Goal: Task Accomplishment & Management: Complete application form

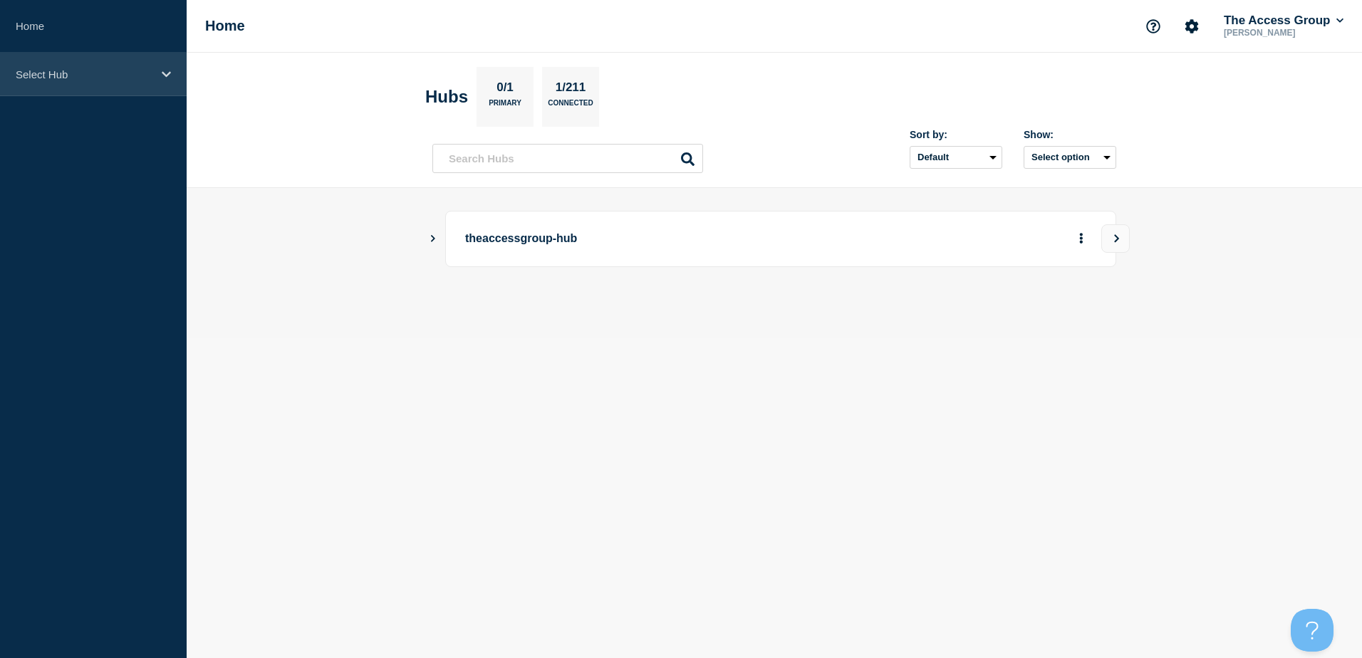
click at [123, 76] on p "Select Hub" at bounding box center [84, 74] width 137 height 12
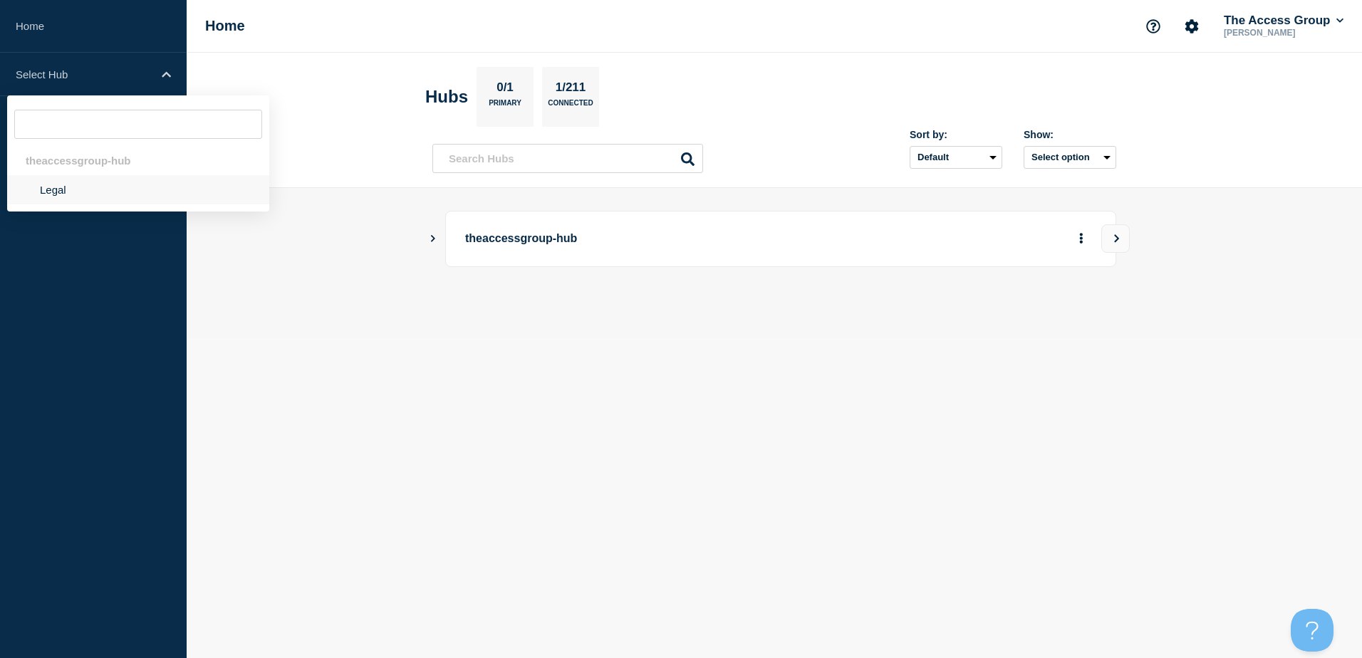
click at [71, 196] on li "Legal" at bounding box center [138, 189] width 262 height 29
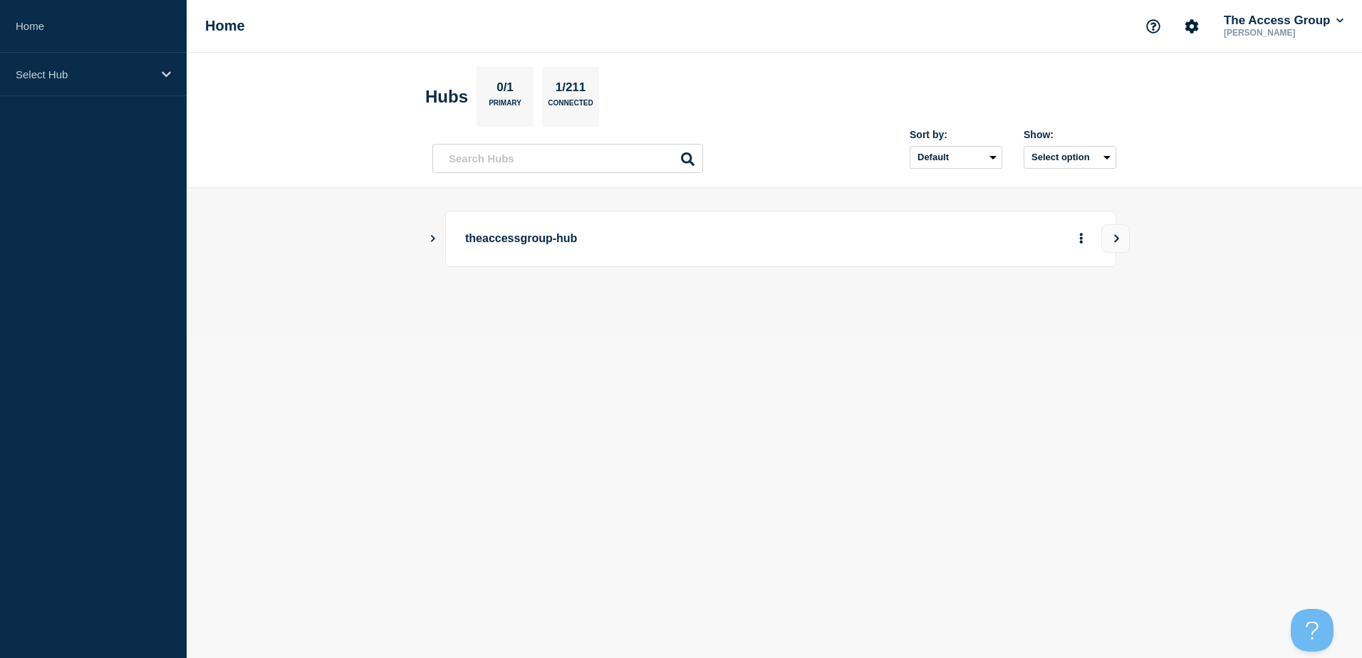
click at [434, 243] on button "Show Connected Hubs" at bounding box center [433, 239] width 7 height 11
click at [432, 234] on icon "Show Connected Hubs" at bounding box center [433, 238] width 7 height 9
click at [432, 234] on button "Show Connected Hubs" at bounding box center [433, 239] width 7 height 11
click at [933, 319] on button "Create incident" at bounding box center [944, 310] width 86 height 29
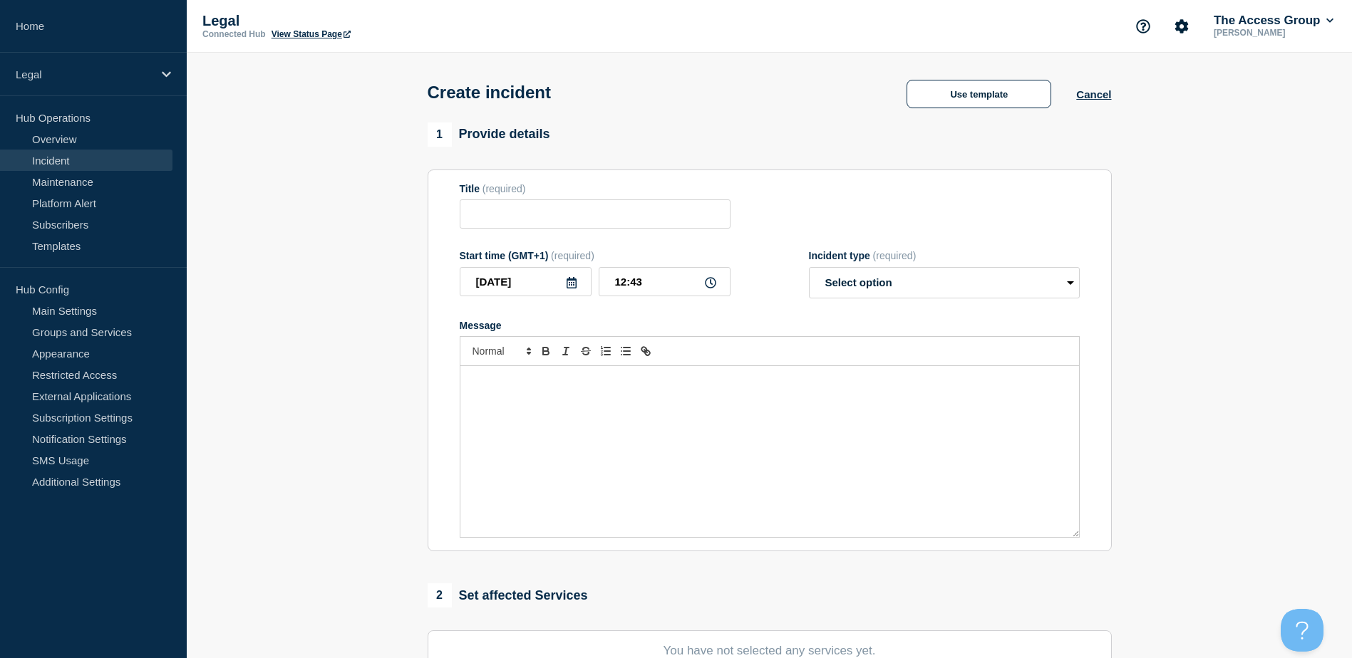
click at [581, 396] on div "Message" at bounding box center [769, 451] width 618 height 171
click at [912, 393] on div "Users using our email service may experience issues accessing their email or se…" at bounding box center [769, 451] width 618 height 171
drag, startPoint x: 497, startPoint y: 382, endPoint x: 433, endPoint y: 380, distance: 63.4
click at [433, 380] on section "Title (required) Start time (GMT+1) (required) [DATE] 12:43 Incident type (requ…" at bounding box center [770, 361] width 684 height 383
click at [1033, 379] on p "We have received reports from our users using our email service may experience …" at bounding box center [769, 381] width 597 height 13
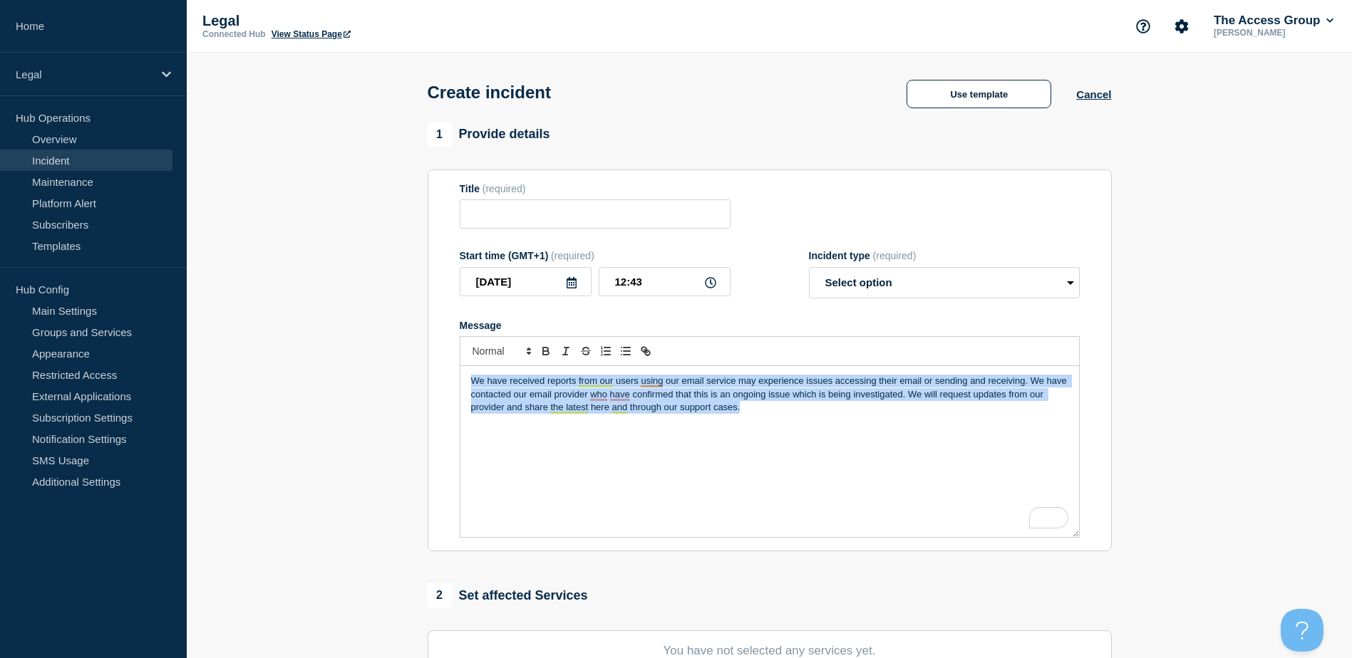
drag, startPoint x: 751, startPoint y: 413, endPoint x: 303, endPoint y: 378, distance: 449.5
click at [303, 378] on section "1 Provide details Title (required) Start time (GMT+1) (required) [DATE] 12:43 I…" at bounding box center [769, 531] width 1165 height 816
copy p "We have received reports from our users using our email service may experience …"
click at [718, 408] on p "We have received reports from our users using our email service may experience …" at bounding box center [769, 394] width 597 height 39
drag, startPoint x: 763, startPoint y: 417, endPoint x: 388, endPoint y: 362, distance: 379.5
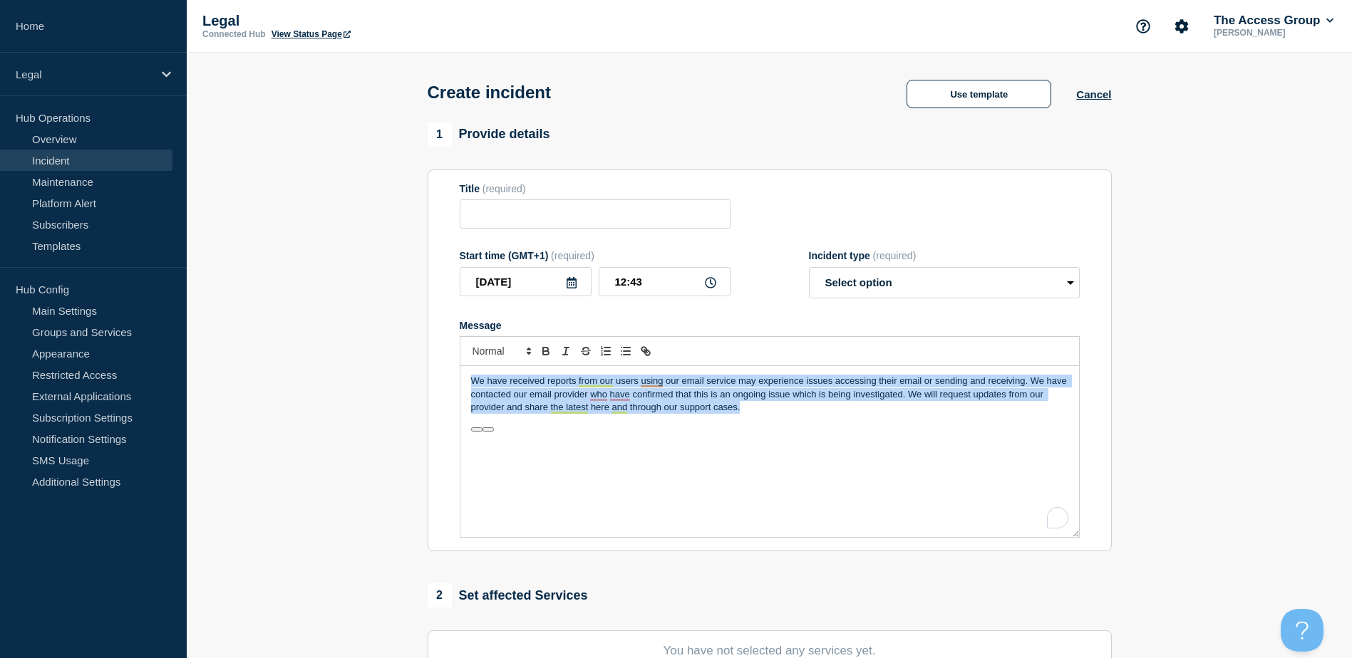
click at [388, 362] on section "1 Provide details Title (required) Start time (GMT+1) (required) 2025-08-15 12:…" at bounding box center [769, 531] width 1165 height 816
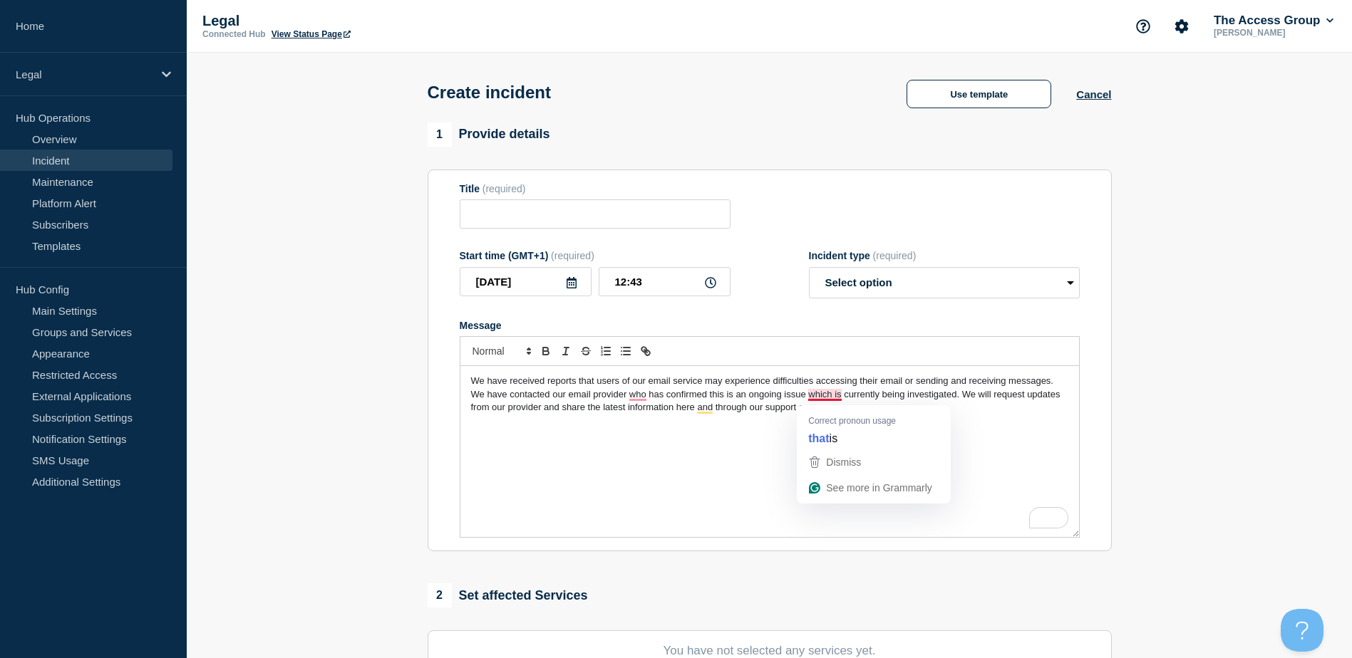
click at [715, 466] on p "To enrich screen reader interactions, please activate Accessibility in Grammarl…" at bounding box center [769, 460] width 597 height 13
click at [839, 475] on p "To enrich screen reader interactions, please activate Accessibility in Grammarl…" at bounding box center [769, 473] width 597 height 13
click at [835, 467] on p "To enrich screen reader interactions, please activate Accessibility in Grammarl…" at bounding box center [769, 460] width 597 height 13
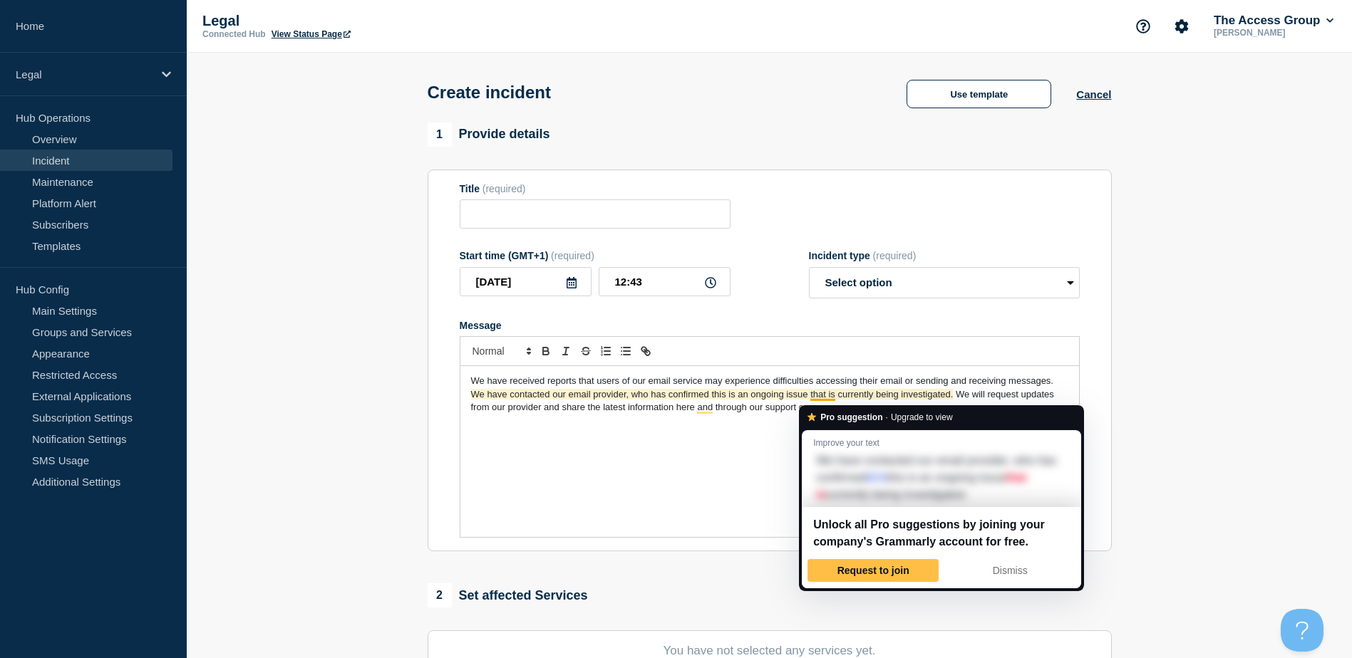
click at [777, 426] on p "To enrich screen reader interactions, please activate Accessibility in Grammarl…" at bounding box center [769, 421] width 597 height 13
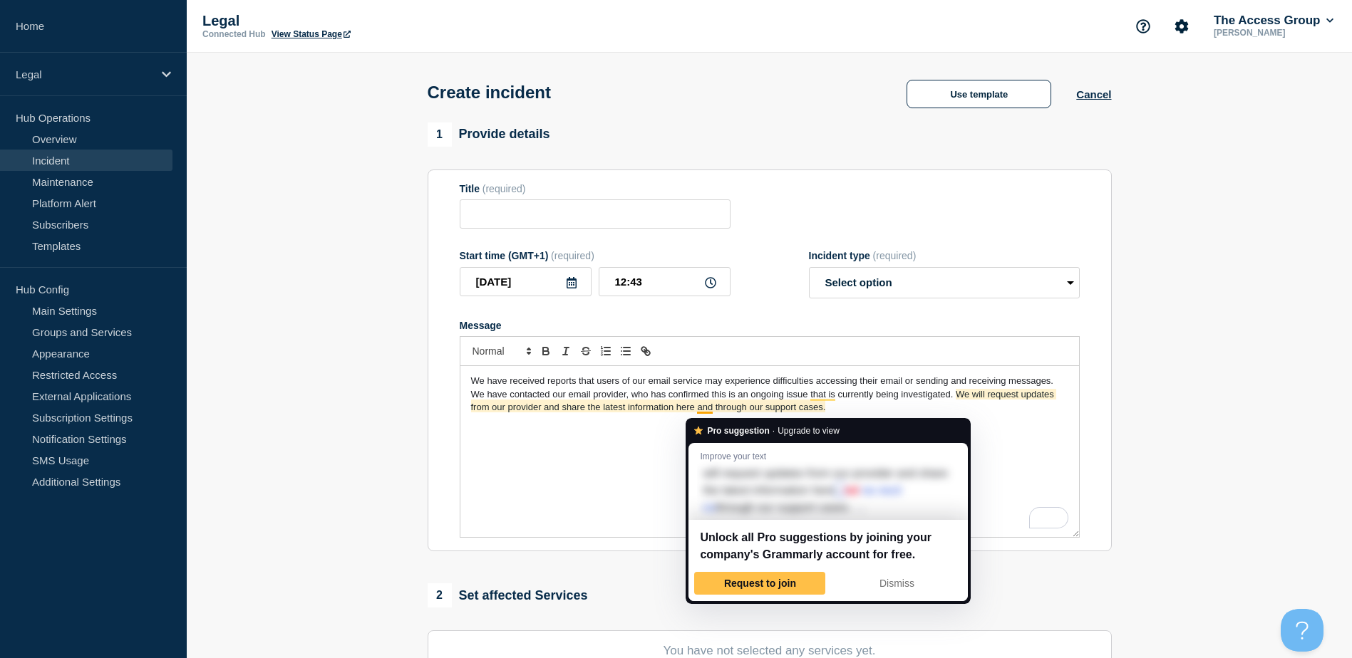
click at [631, 447] on p "To enrich screen reader interactions, please activate Accessibility in Grammarl…" at bounding box center [769, 446] width 597 height 13
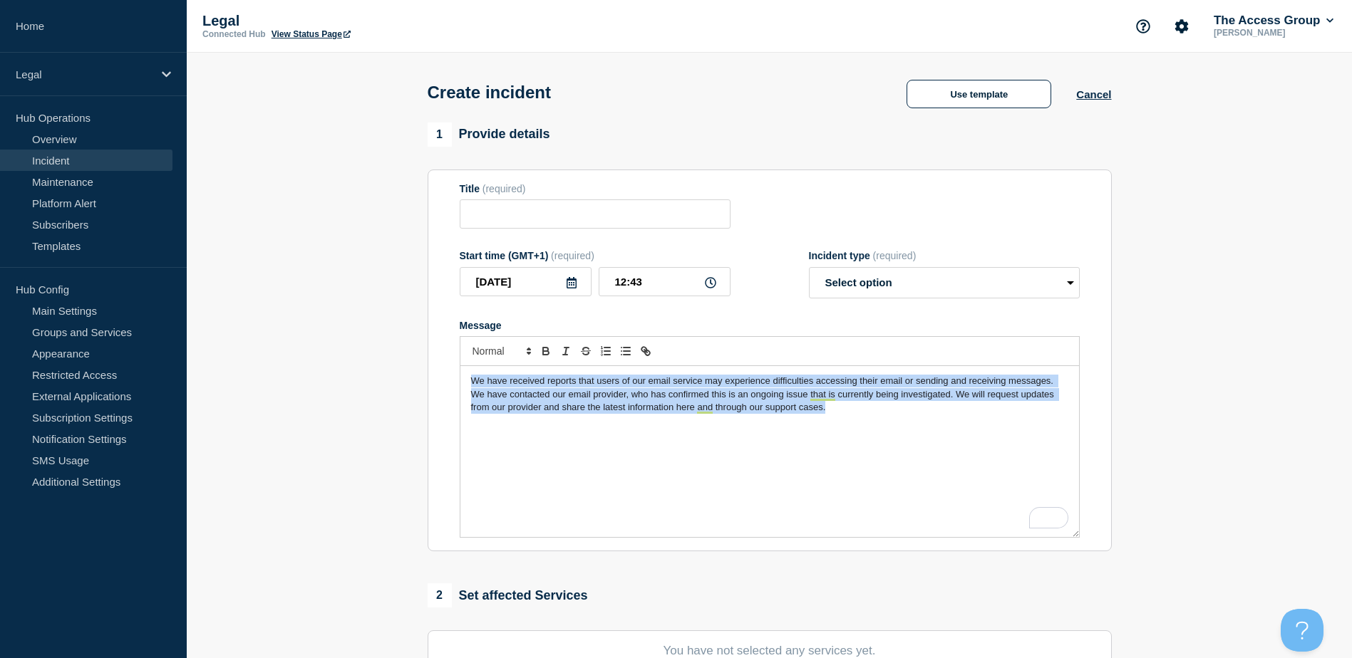
drag, startPoint x: 893, startPoint y: 413, endPoint x: 388, endPoint y: 355, distance: 507.7
click at [388, 355] on section "1 Provide details Title (required) Start time (GMT+1) (required) 2025-08-15 12:…" at bounding box center [769, 531] width 1165 height 816
copy span "We have received reports that users of our email service may experience difficu…"
click at [773, 413] on span "We have received reports that users of our email service may experience difficu…" at bounding box center [764, 393] width 586 height 37
drag, startPoint x: 722, startPoint y: 403, endPoint x: 403, endPoint y: 382, distance: 319.9
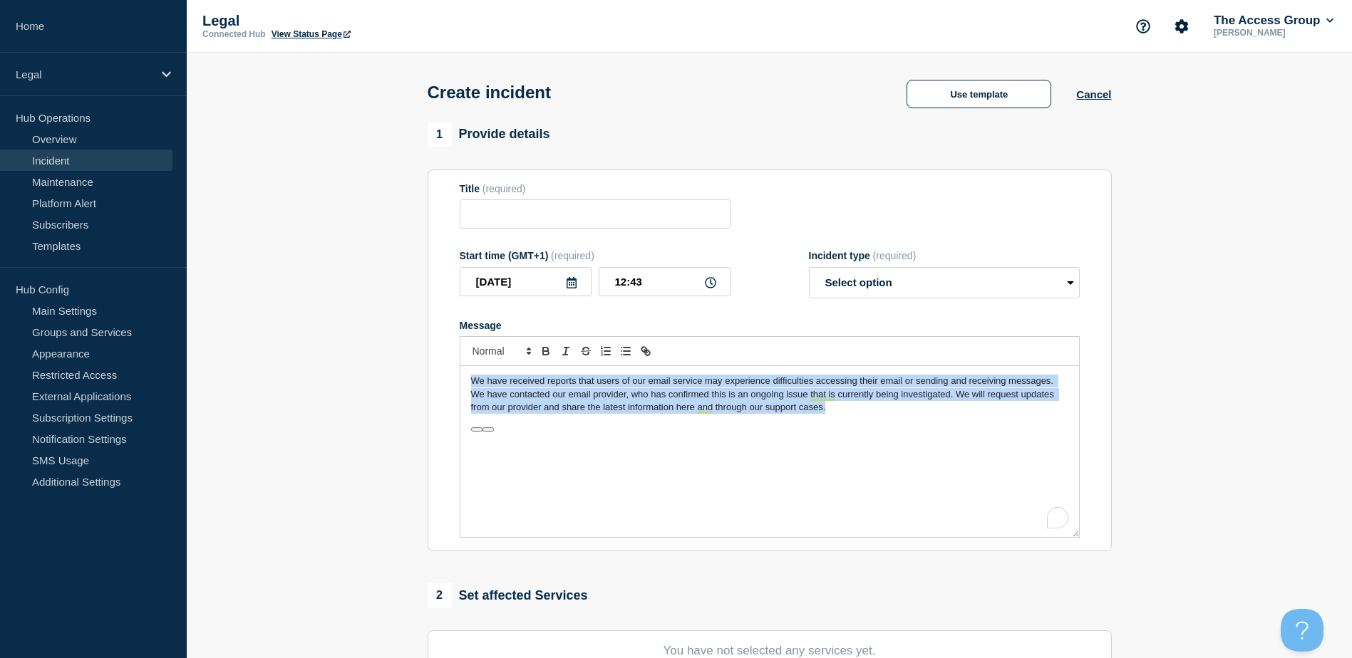
click at [403, 382] on section "1 Provide details Title (required) Start time (GMT+1) (required) 2025-08-15 12:…" at bounding box center [769, 531] width 1165 height 816
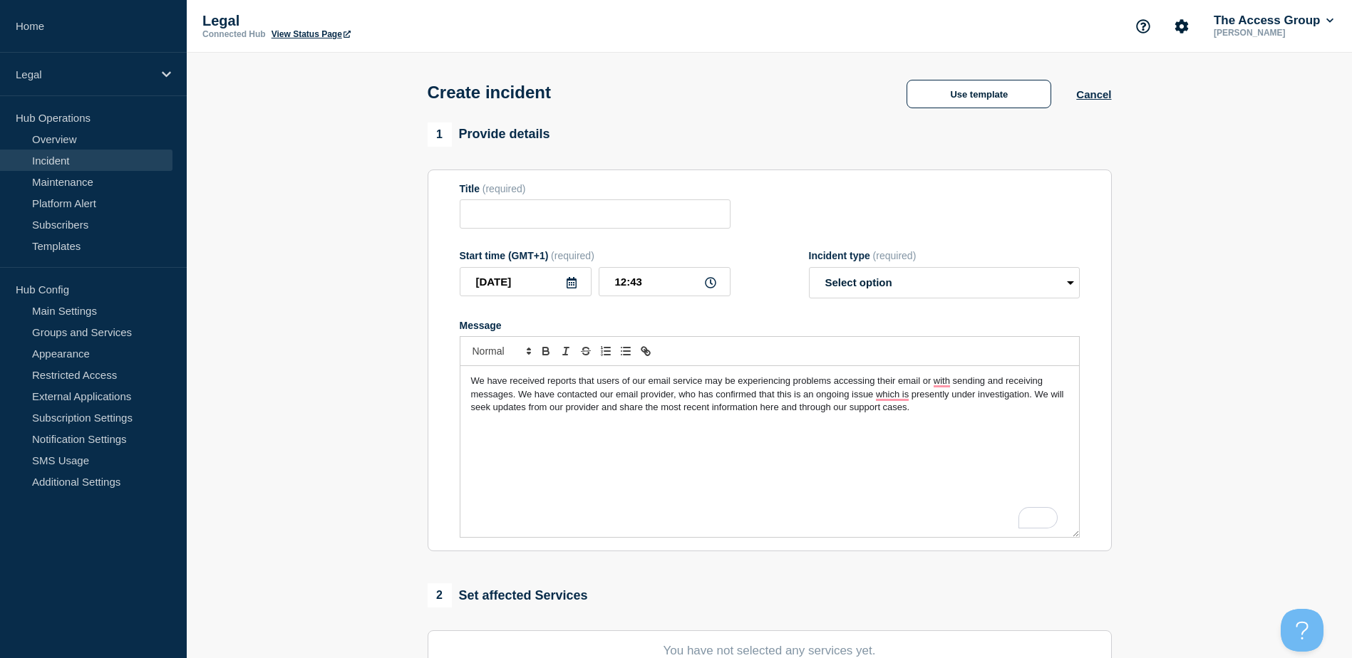
click at [930, 413] on p "We have received reports that users of our email service may be experiencing pr…" at bounding box center [769, 394] width 597 height 39
click at [807, 464] on p "To enrich screen reader interactions, please activate Accessibility in Grammarl…" at bounding box center [769, 460] width 597 height 13
click at [824, 479] on p "To enrich screen reader interactions, please activate Accessibility in Grammarl…" at bounding box center [769, 473] width 597 height 13
click at [773, 476] on p "To enrich screen reader interactions, please activate Accessibility in Grammarl…" at bounding box center [769, 473] width 597 height 13
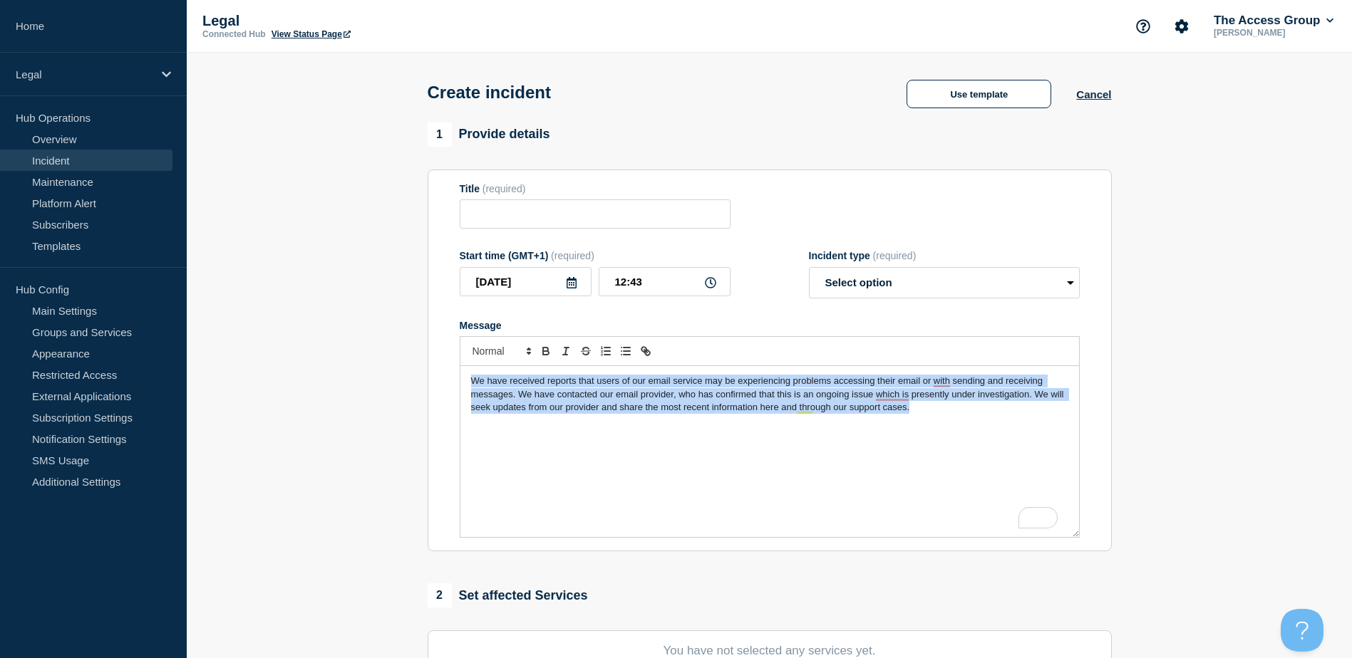
drag, startPoint x: 958, startPoint y: 413, endPoint x: 447, endPoint y: 373, distance: 513.2
click at [447, 373] on section "Title (required) Start time (GMT+1) (required) 2025-08-15 12:43 Incident type (…" at bounding box center [770, 361] width 684 height 383
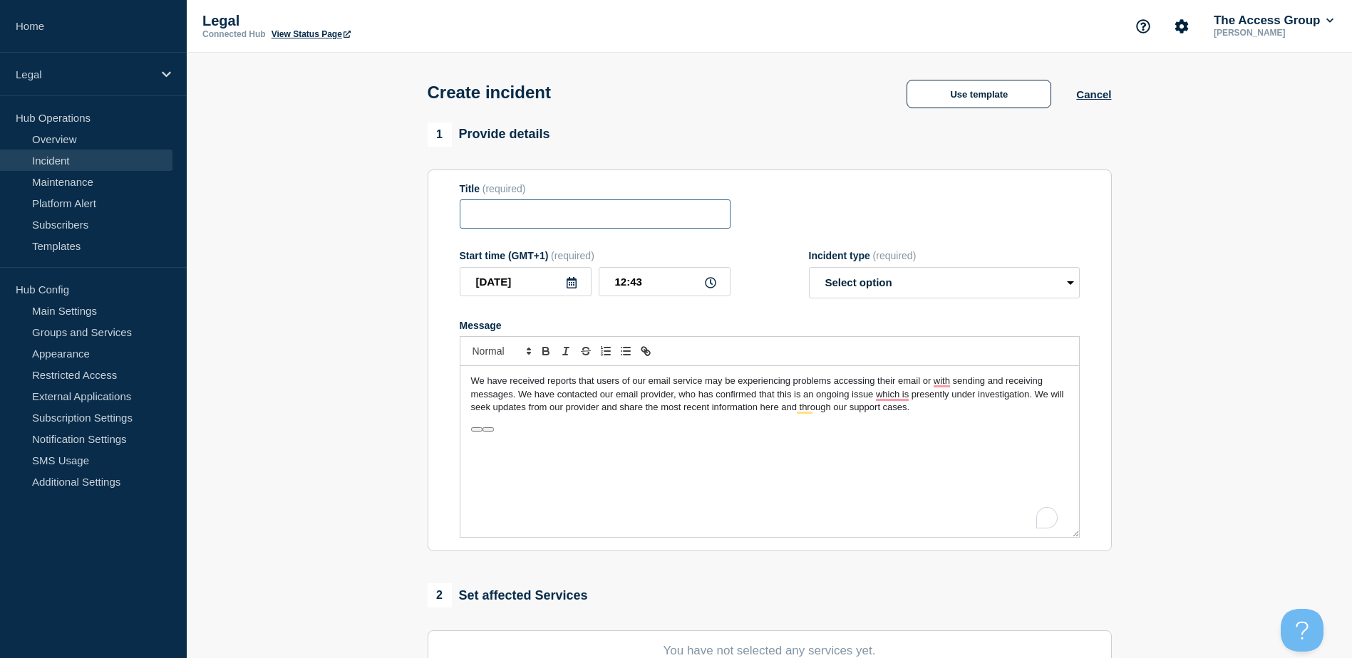
click at [512, 207] on input "Title" at bounding box center [595, 214] width 271 height 29
type input "I"
type input "E"
type input "Issue with email service"
click at [716, 287] on input "12:43" at bounding box center [665, 281] width 132 height 29
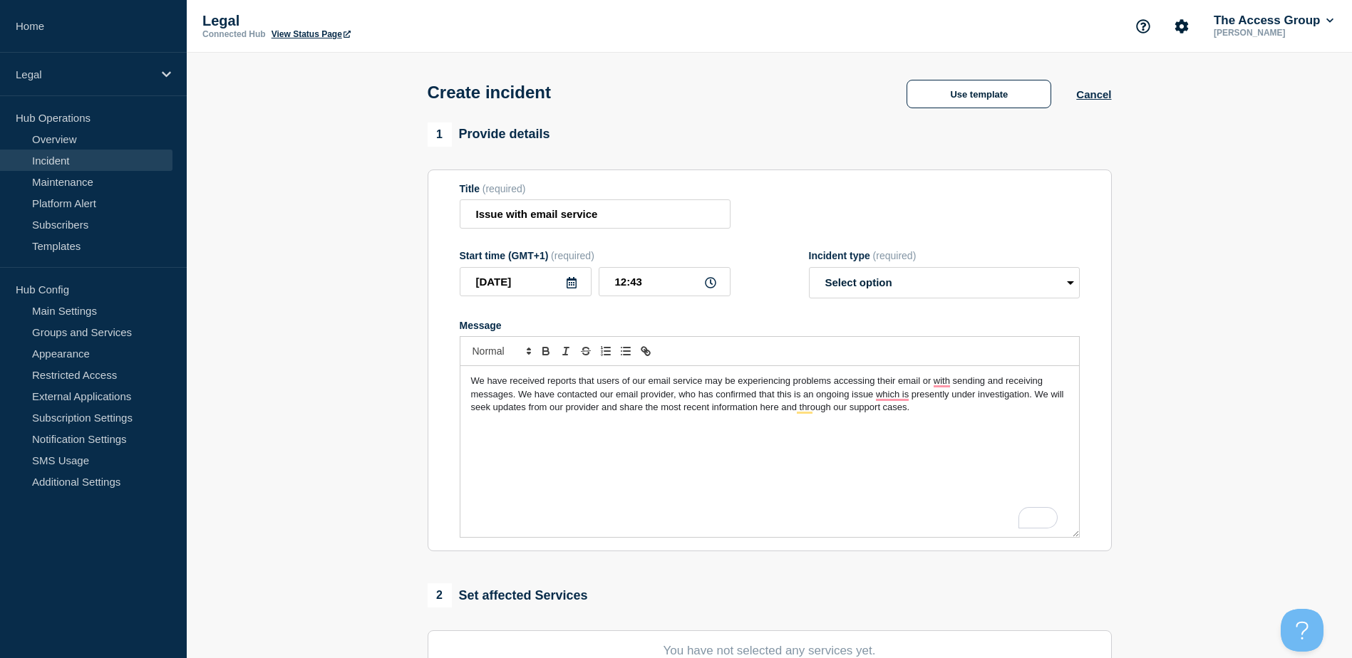
click at [705, 284] on icon at bounding box center [710, 282] width 11 height 11
click at [663, 296] on input "12:43" at bounding box center [665, 281] width 132 height 29
drag, startPoint x: 661, startPoint y: 289, endPoint x: 614, endPoint y: 292, distance: 47.2
click at [614, 292] on input "12:43" at bounding box center [665, 281] width 132 height 29
type input "11:30"
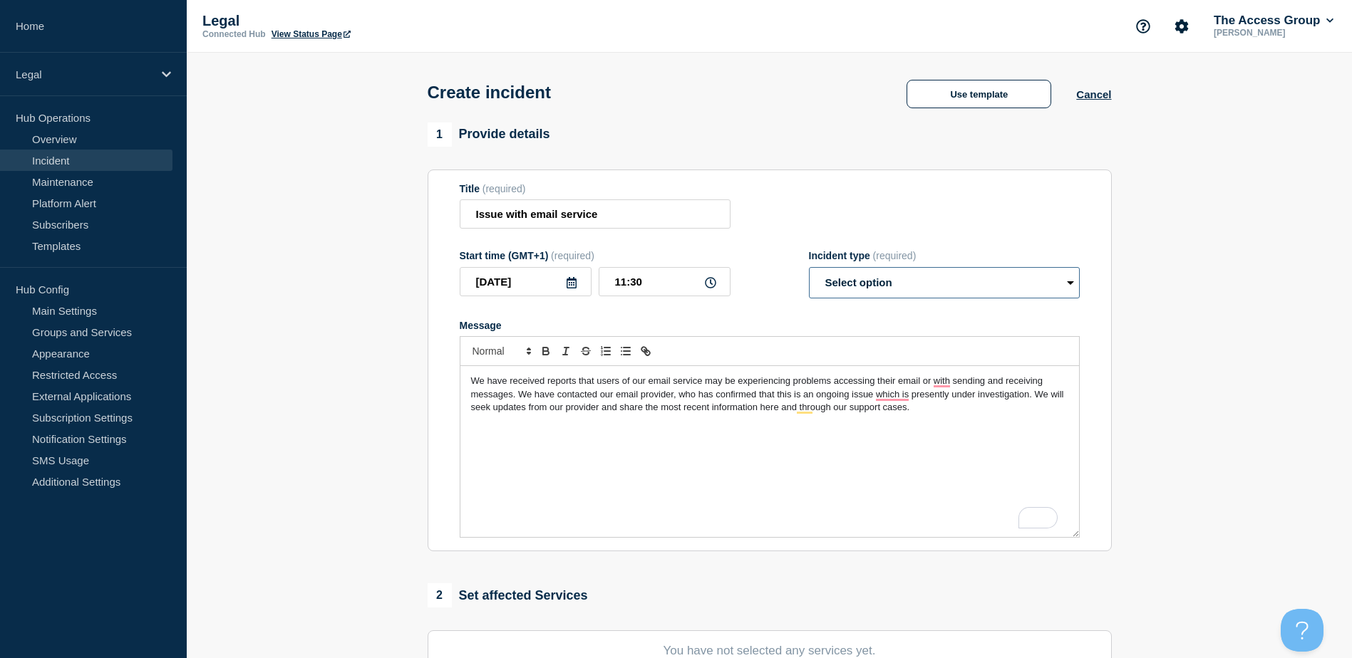
click at [841, 293] on select "Select option Investigating Identified Monitoring" at bounding box center [944, 282] width 271 height 31
select select "identified"
click at [809, 270] on select "Select option Investigating Identified Monitoring" at bounding box center [944, 282] width 271 height 31
click at [701, 426] on p "To enrich screen reader interactions, please activate Accessibility in Grammarl…" at bounding box center [769, 421] width 597 height 13
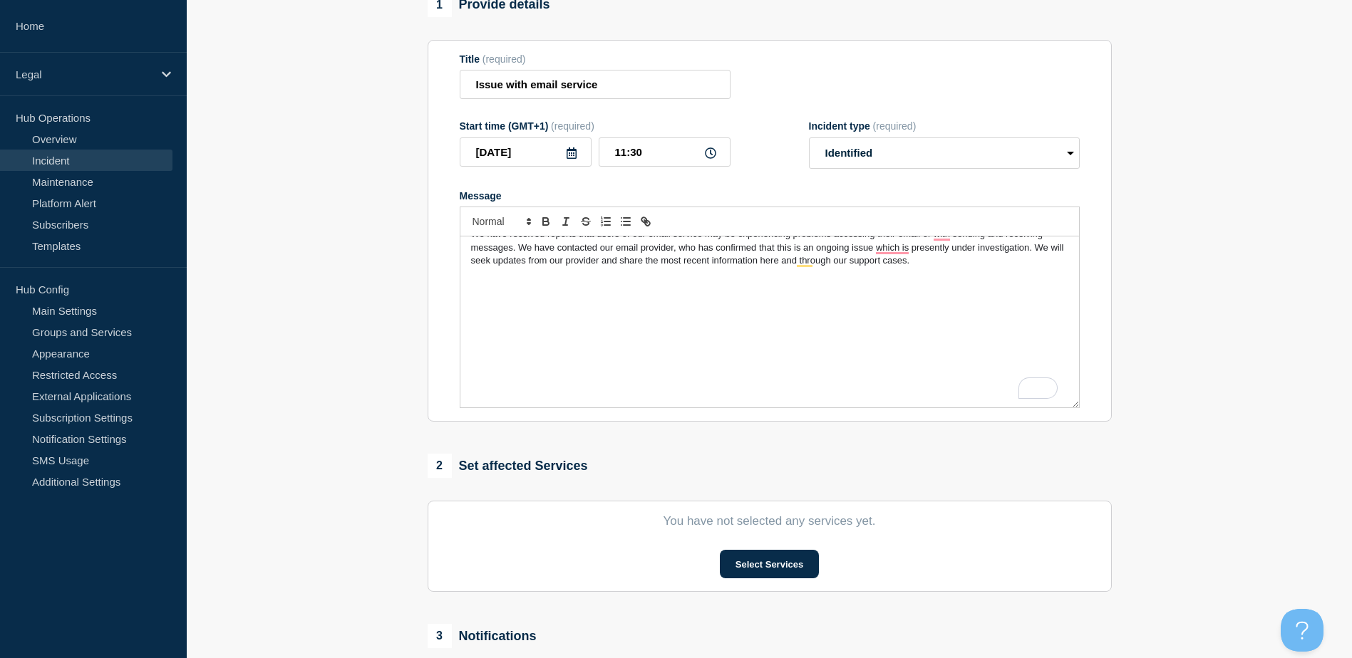
scroll to position [285, 0]
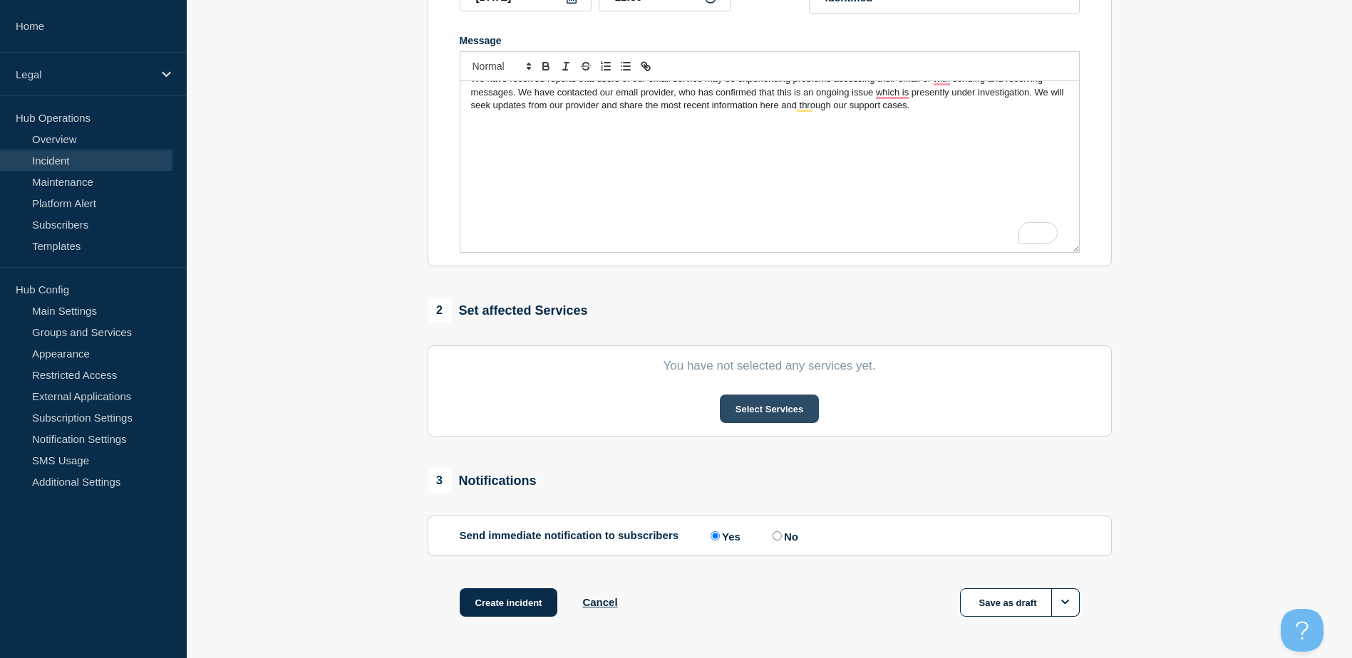
click at [753, 421] on button "Select Services" at bounding box center [769, 409] width 99 height 29
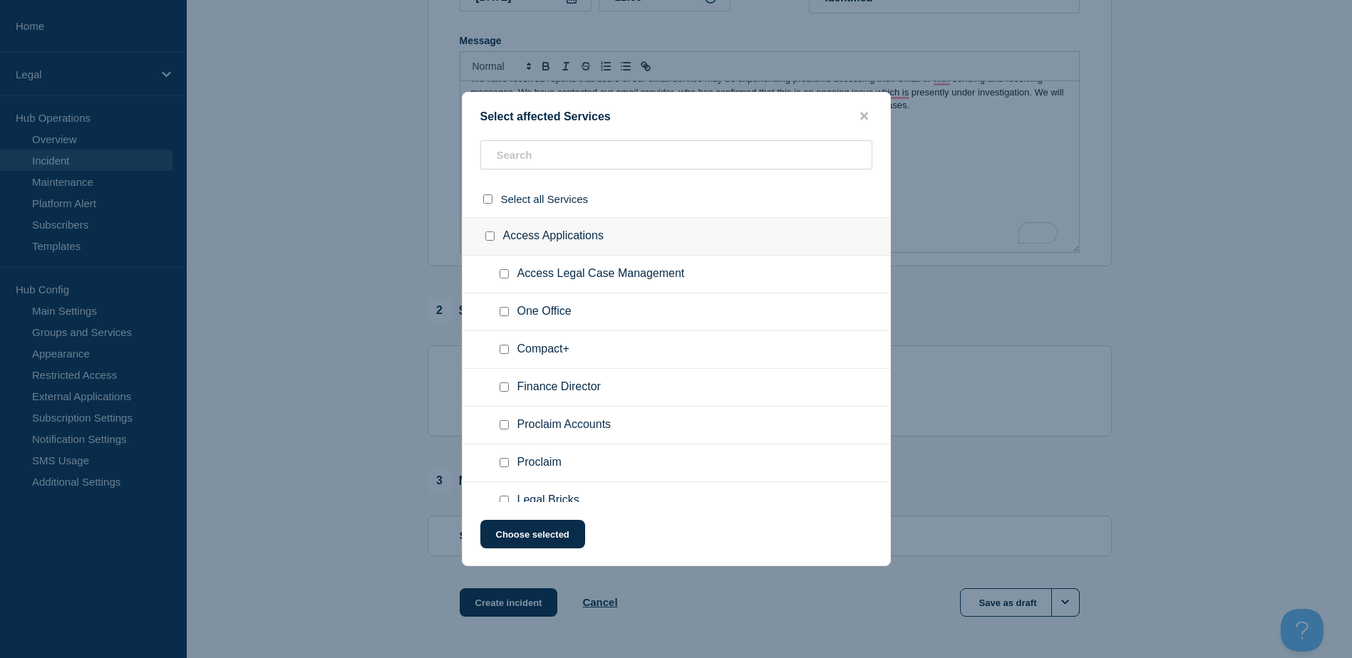
click at [574, 331] on ul "One Office" at bounding box center [676, 350] width 428 height 38
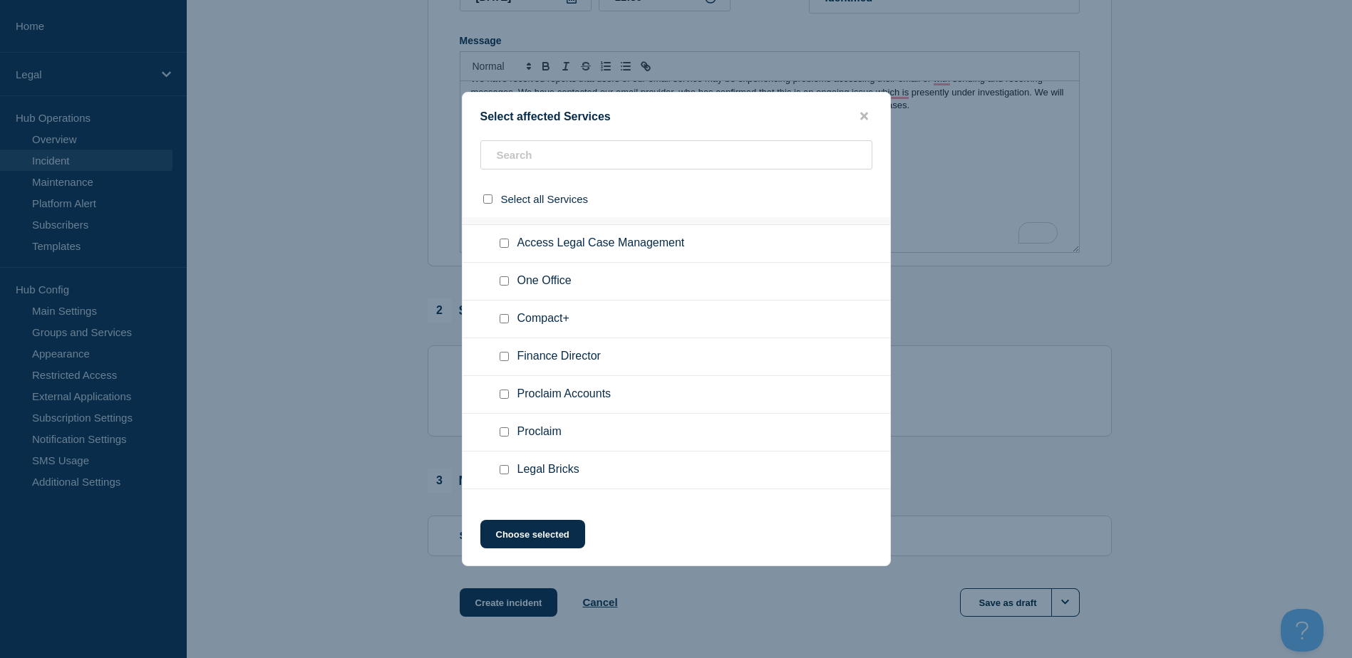
scroll to position [56, 0]
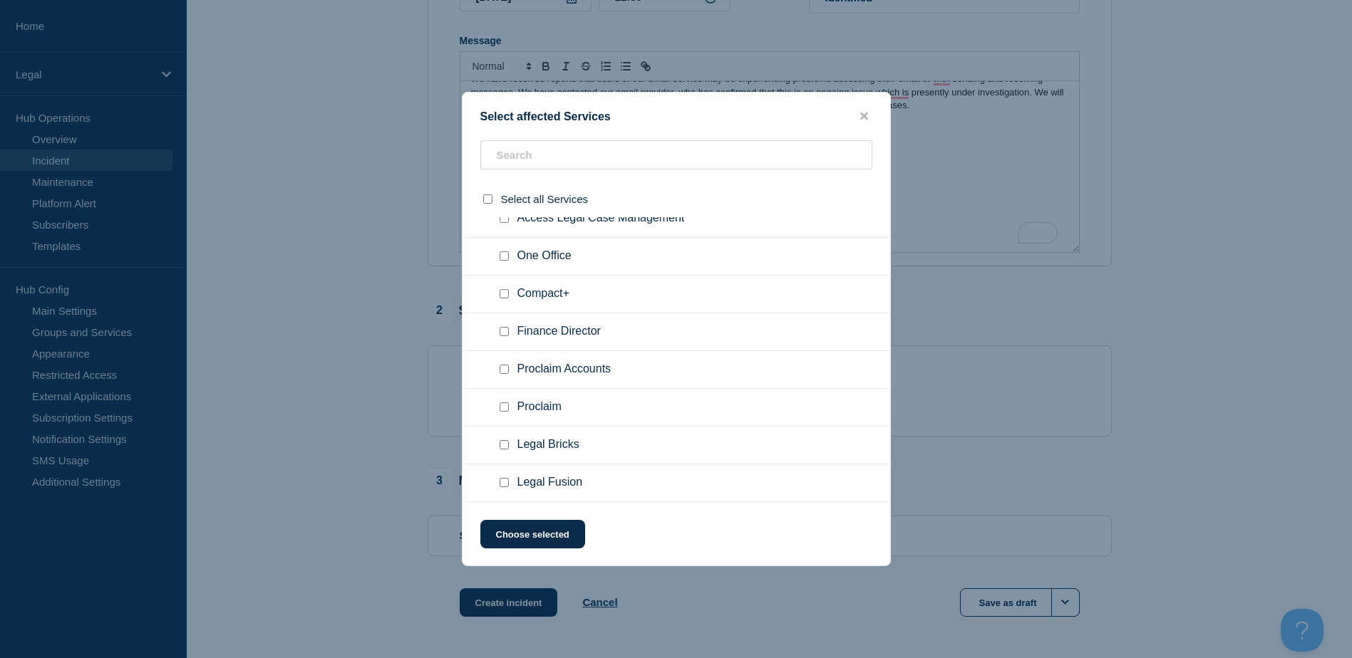
click at [504, 487] on input "Legal Fusion checkbox" at bounding box center [503, 482] width 9 height 9
checkbox input "true"
click at [518, 529] on button "Choose selected" at bounding box center [532, 534] width 105 height 29
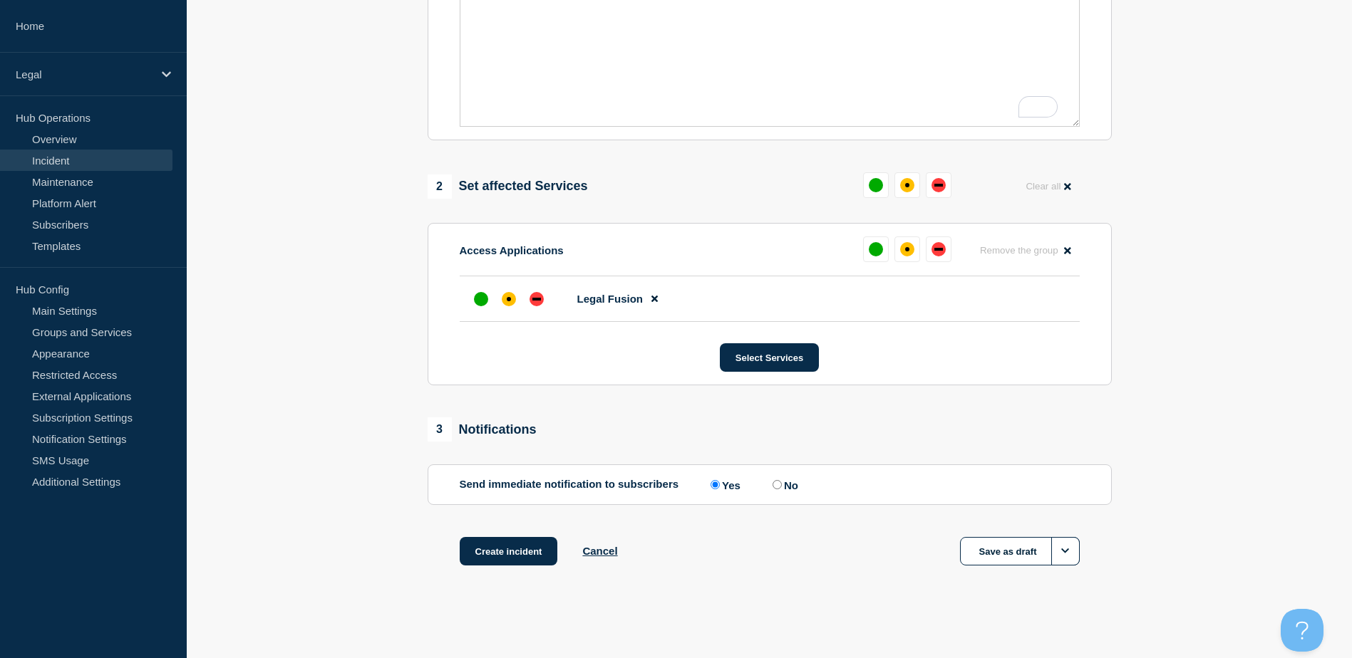
scroll to position [415, 0]
click at [513, 294] on div "affected" at bounding box center [509, 299] width 14 height 14
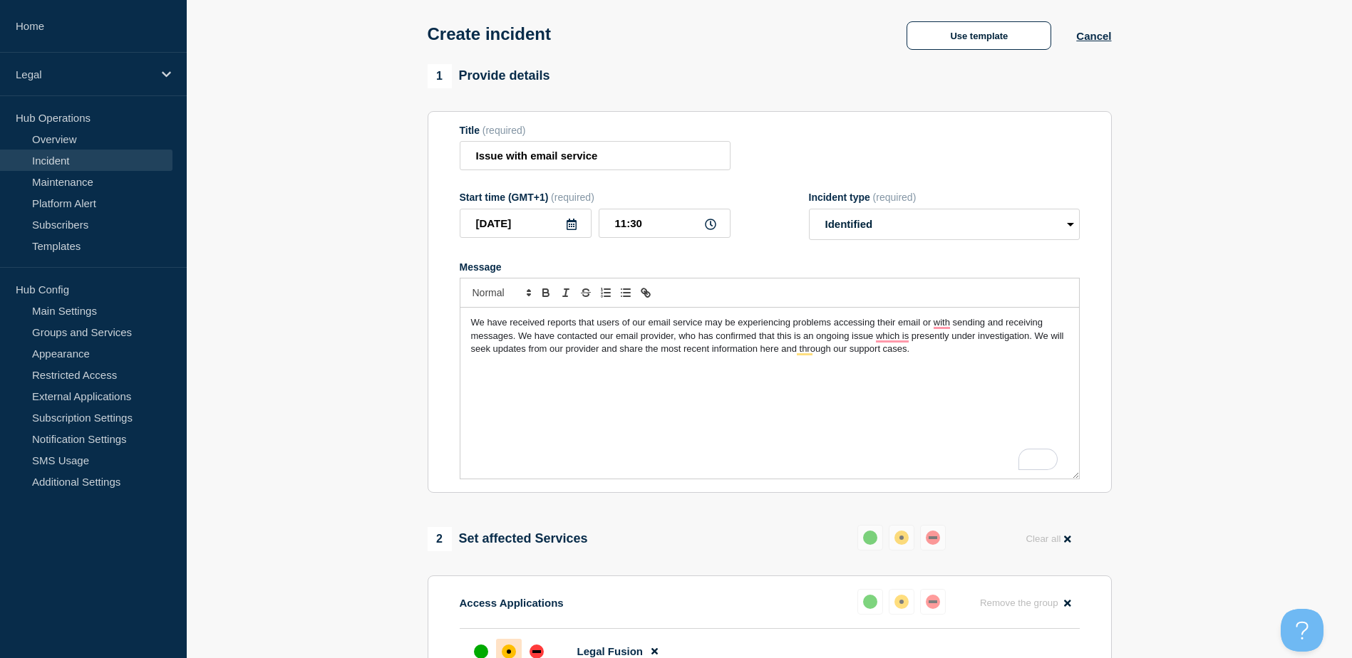
scroll to position [0, 0]
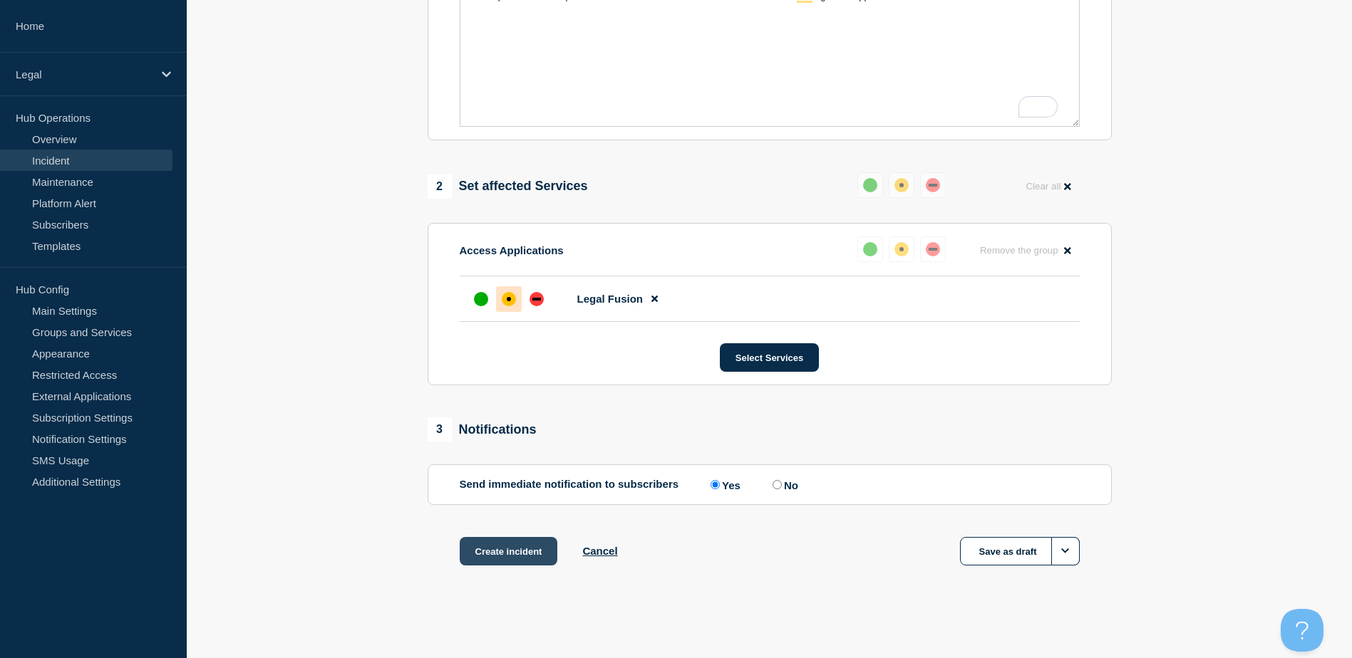
click at [494, 551] on button "Create incident" at bounding box center [509, 551] width 98 height 29
